Goal: Task Accomplishment & Management: Manage account settings

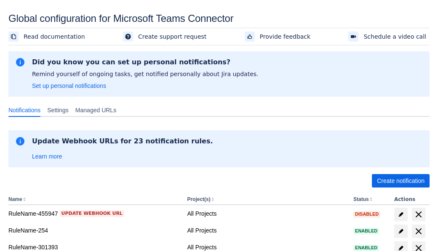
click at [400, 181] on span "Create notification" at bounding box center [401, 180] width 48 height 13
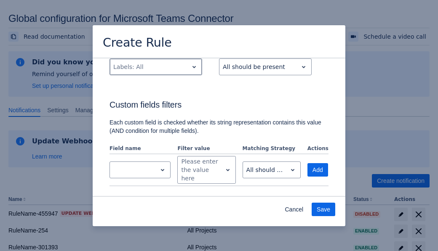
click at [155, 67] on div "Scrollable content" at bounding box center [149, 67] width 72 height 10
type input "831786_label"
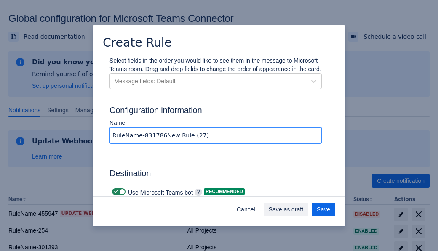
type input "RuleName-831786New Rule (27)"
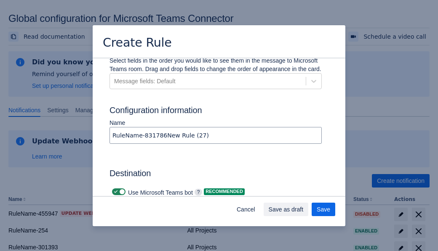
click at [114, 189] on span "Scrollable content" at bounding box center [115, 192] width 7 height 7
click at [114, 189] on input "Scrollable content" at bounding box center [114, 191] width 5 height 5
checkbox input "false"
type input "https://prod-74.westus.logic.azure.com:443/workflows/f11e74d8c9ca438c8769757d73…"
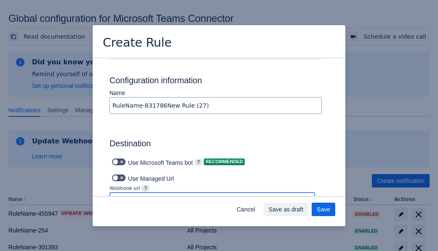
click at [303, 210] on span "Save as draft" at bounding box center [286, 209] width 35 height 13
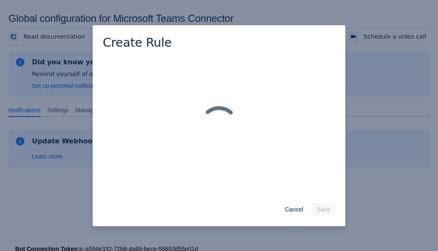
scroll to position [0, 0]
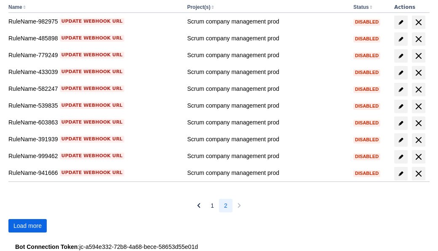
click at [27, 226] on span "Load more" at bounding box center [27, 225] width 28 height 13
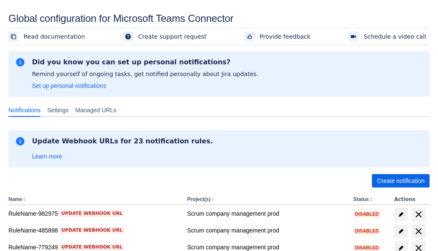
scroll to position [192, 0]
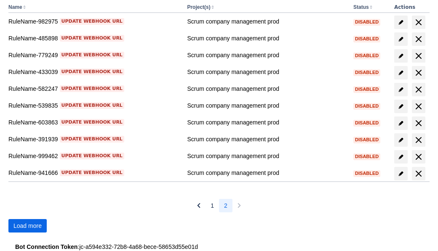
click at [27, 226] on span "Load more" at bounding box center [27, 225] width 28 height 13
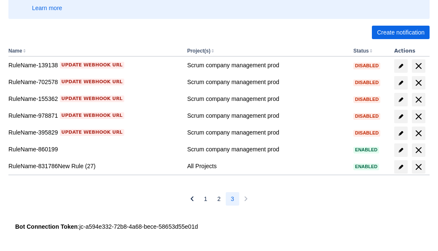
click at [418, 167] on span "delete" at bounding box center [418, 167] width 10 height 10
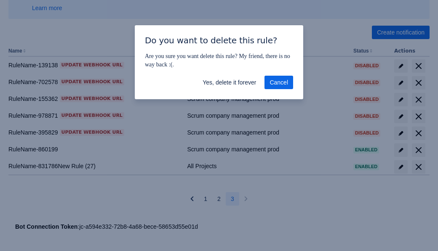
click at [229, 82] on span "Yes, delete it forever" at bounding box center [228, 82] width 53 height 13
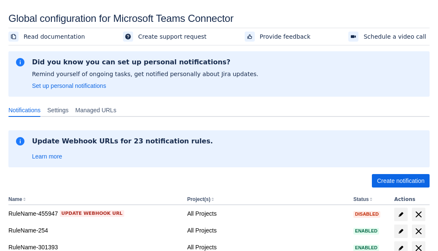
click at [400, 181] on span "Create notification" at bounding box center [401, 180] width 48 height 13
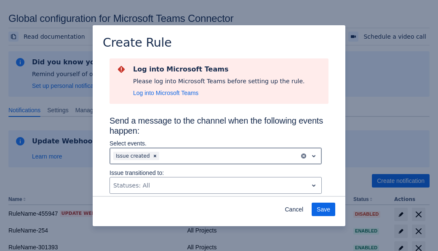
click at [215, 156] on div "Scrollable content" at bounding box center [228, 156] width 135 height 10
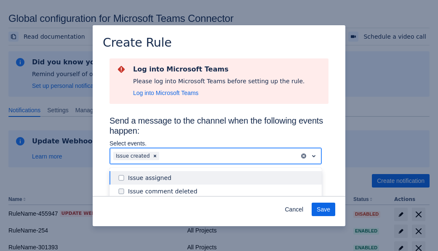
click at [222, 228] on div "Issue created" at bounding box center [222, 232] width 189 height 8
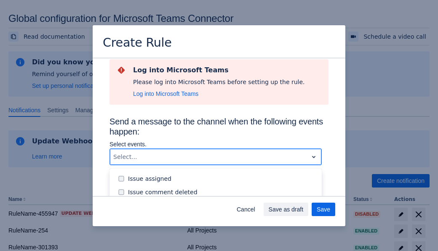
scroll to position [106, 0]
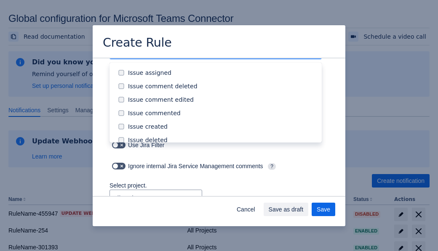
click at [222, 203] on div "Issue updated" at bounding box center [222, 207] width 189 height 8
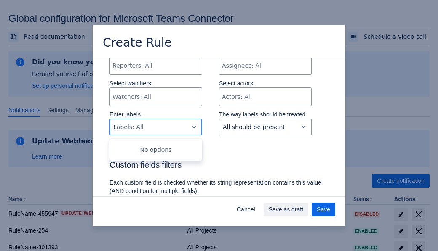
type input "819770_label"
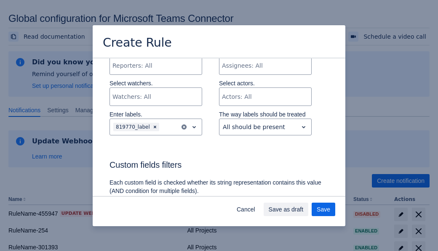
scroll to position [559, 0]
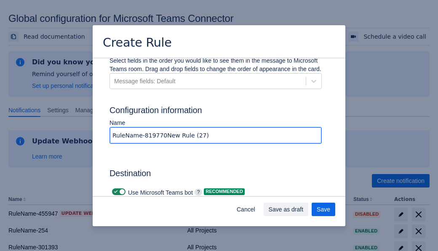
type input "RuleName-819770New Rule (27)"
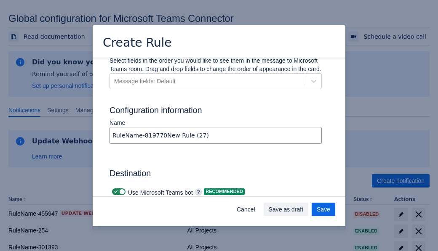
click at [114, 189] on span "Scrollable content" at bounding box center [115, 192] width 7 height 7
click at [114, 189] on input "Scrollable content" at bounding box center [114, 191] width 5 height 5
checkbox input "false"
type input "https://prod-34.westus.logic.azure.com:443/workflows/b225ecea21af403f967199aab2…"
click at [303, 210] on span "Save as draft" at bounding box center [286, 209] width 35 height 13
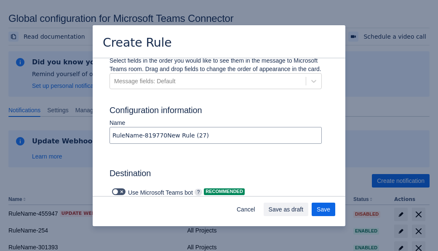
scroll to position [0, 0]
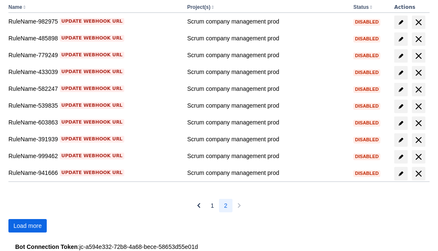
click at [27, 226] on span "Load more" at bounding box center [27, 225] width 28 height 13
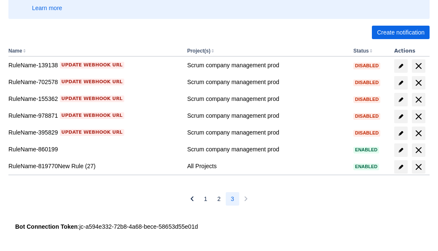
scroll to position [149, 0]
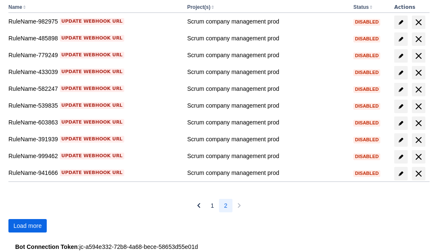
click at [27, 226] on span "Load more" at bounding box center [27, 225] width 28 height 13
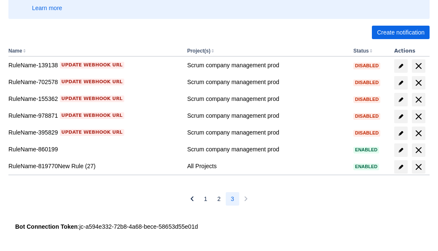
click at [418, 167] on span "delete" at bounding box center [418, 167] width 10 height 10
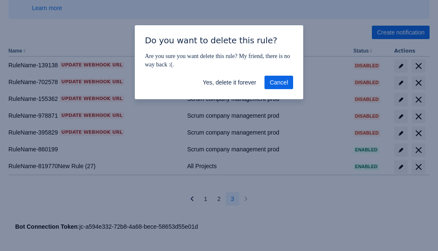
click at [229, 82] on span "Yes, delete it forever" at bounding box center [228, 82] width 53 height 13
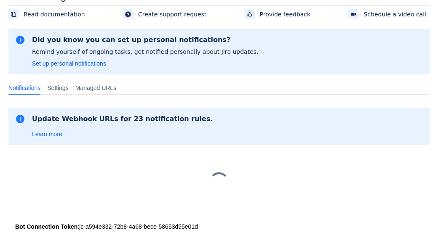
scroll to position [22, 0]
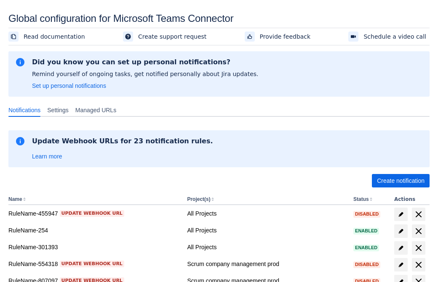
scroll to position [161, 0]
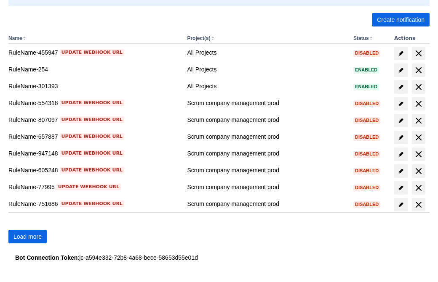
click at [27, 237] on span "Load more" at bounding box center [27, 236] width 28 height 13
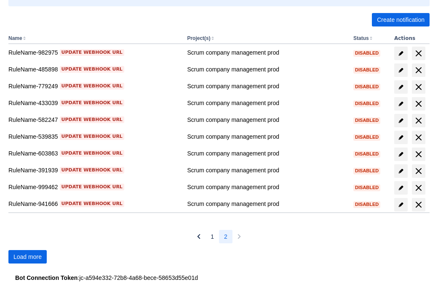
click at [27, 257] on span "Load more" at bounding box center [27, 256] width 28 height 13
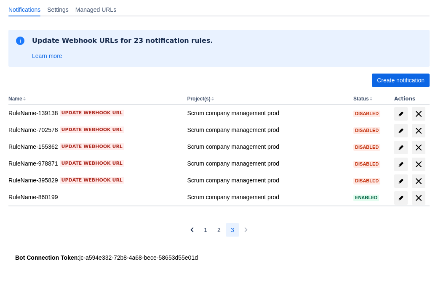
scroll to position [101, 0]
